Goal: Task Accomplishment & Management: Use online tool/utility

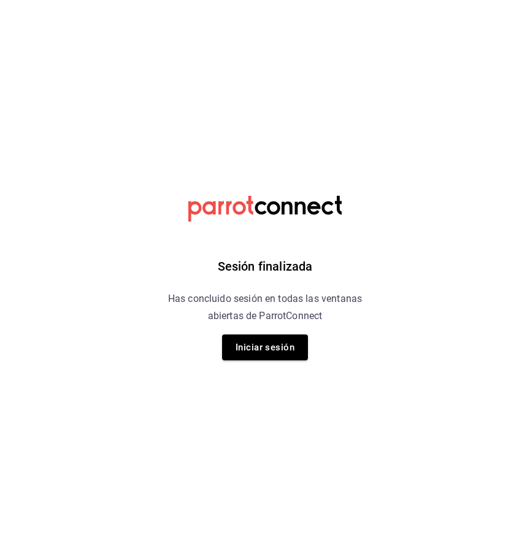
click at [264, 361] on div "Sesión finalizada Has concluido sesión en todas las ventanas abiertas de Parrot…" at bounding box center [265, 278] width 310 height 556
click at [264, 345] on button "Iniciar sesión" at bounding box center [265, 347] width 86 height 26
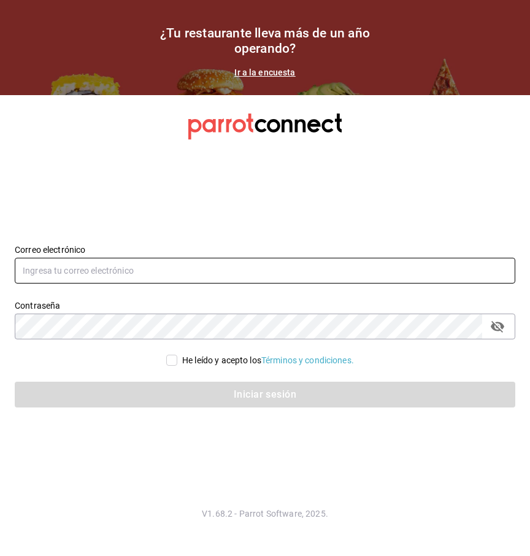
type input "hotelpuntomxparrot@cassatt.mx"
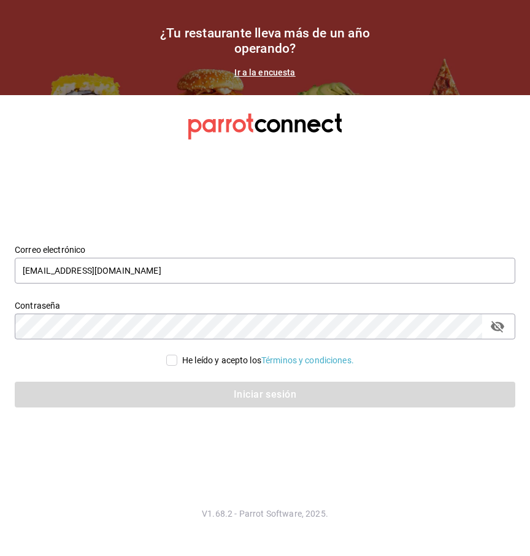
click at [169, 356] on input "He leído y acepto los Términos y condiciones." at bounding box center [171, 360] width 11 height 11
checkbox input "true"
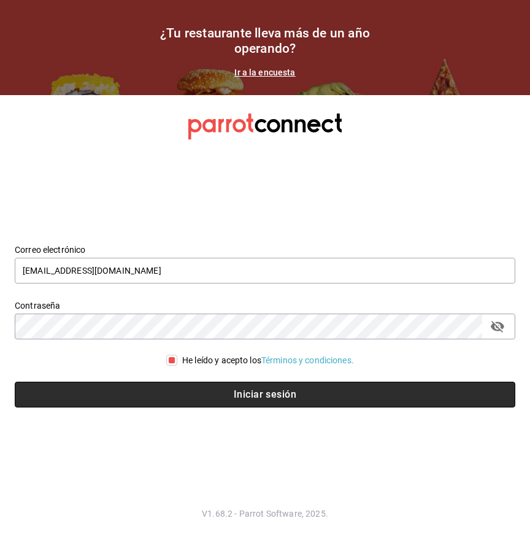
click at [169, 396] on button "Iniciar sesión" at bounding box center [265, 394] width 500 height 26
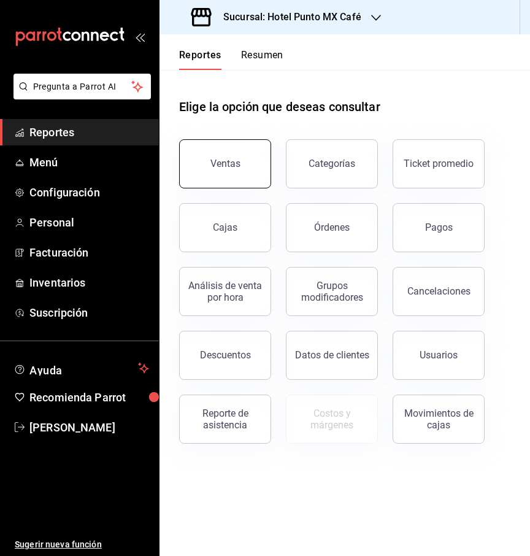
click at [233, 163] on div "Ventas" at bounding box center [225, 164] width 30 height 12
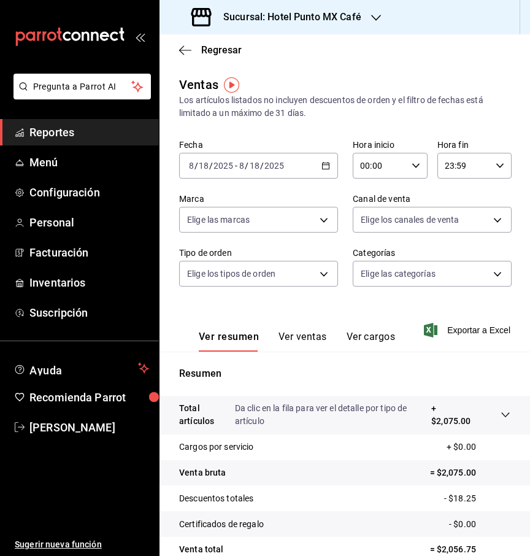
click at [374, 15] on icon "button" at bounding box center [376, 18] width 10 height 10
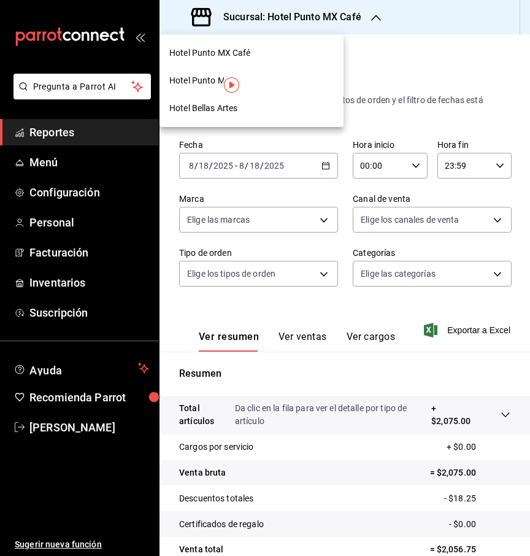
click at [200, 54] on span "Hotel Punto MX Café" at bounding box center [210, 53] width 82 height 13
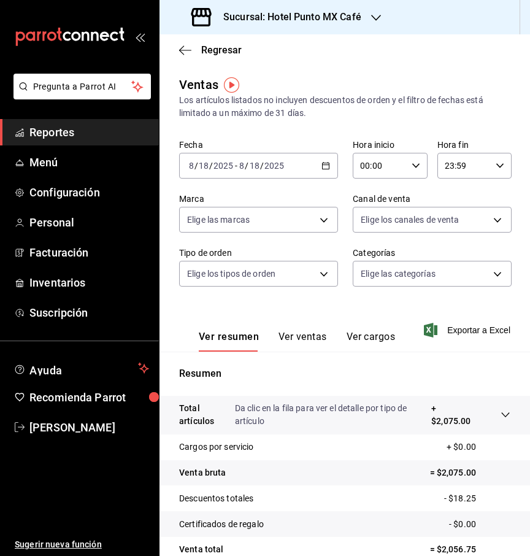
click at [304, 340] on button "Ver ventas" at bounding box center [302, 341] width 48 height 21
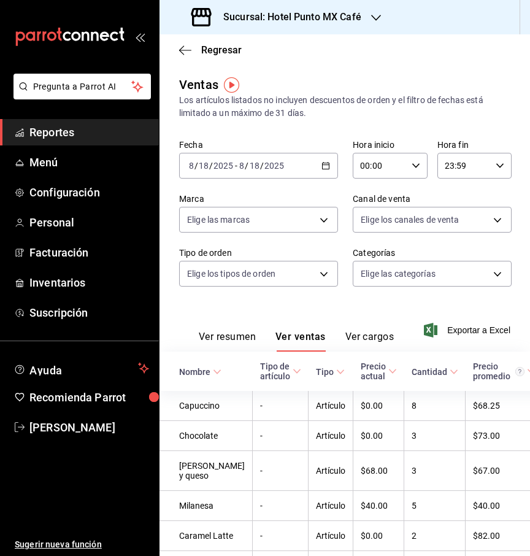
scroll to position [13, 0]
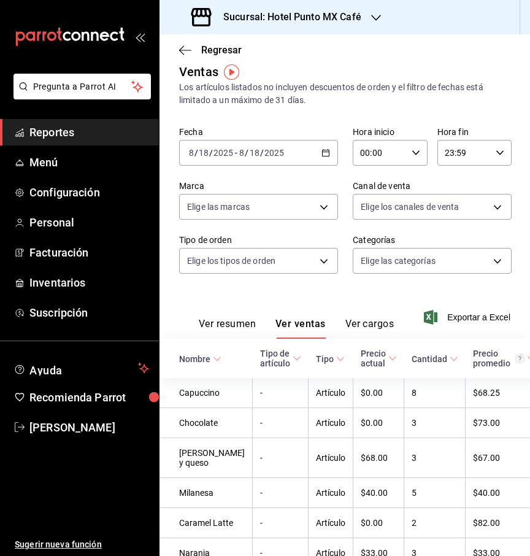
click at [372, 13] on icon "button" at bounding box center [376, 18] width 10 height 10
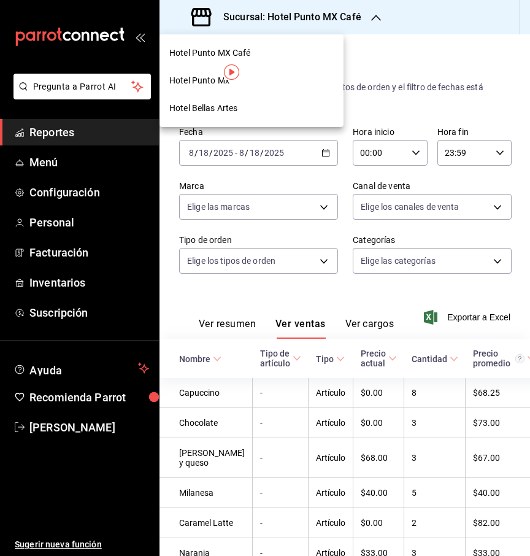
click at [272, 79] on div "Hotel Punto Mx" at bounding box center [251, 80] width 164 height 13
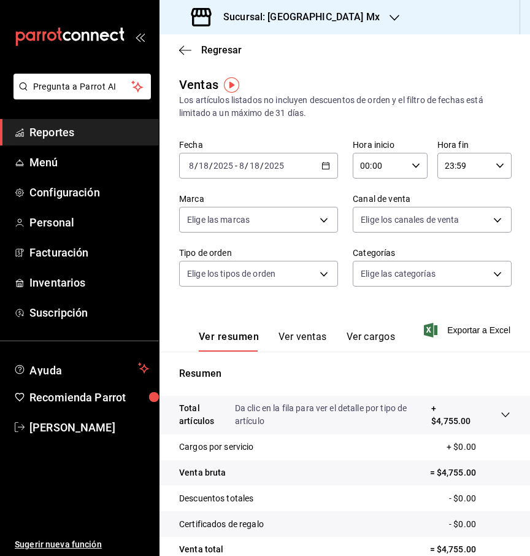
click at [311, 339] on button "Ver ventas" at bounding box center [302, 341] width 48 height 21
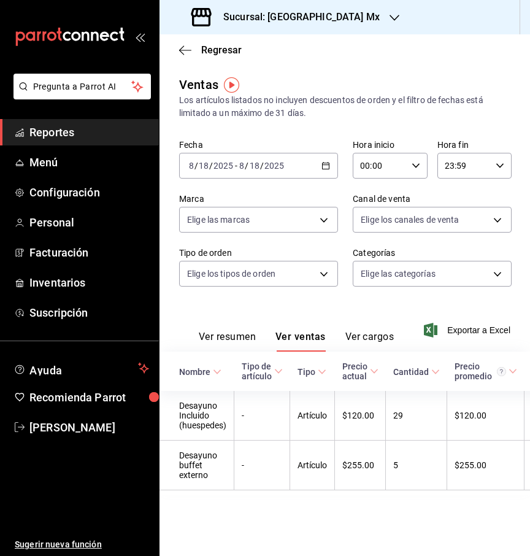
click at [323, 161] on icon "button" at bounding box center [325, 165] width 9 height 9
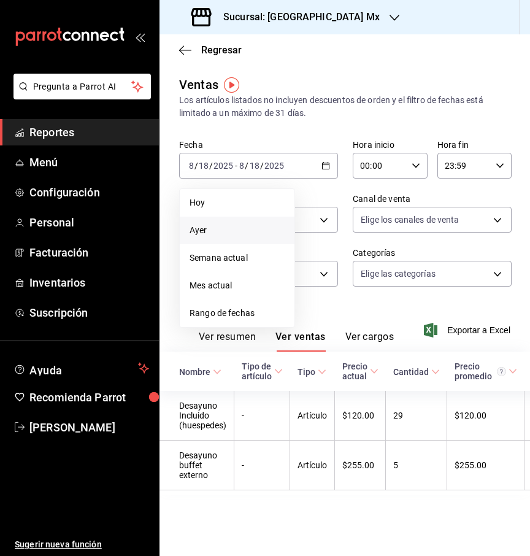
click at [239, 238] on li "Ayer" at bounding box center [237, 231] width 115 height 28
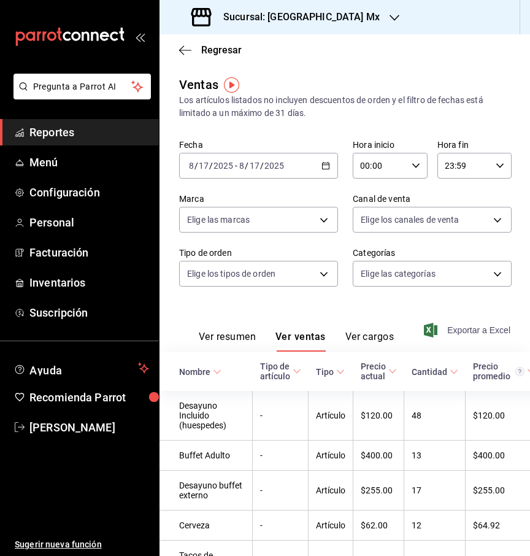
click at [455, 331] on span "Exportar a Excel" at bounding box center [468, 330] width 84 height 15
